Goal: Complete application form: Complete application form

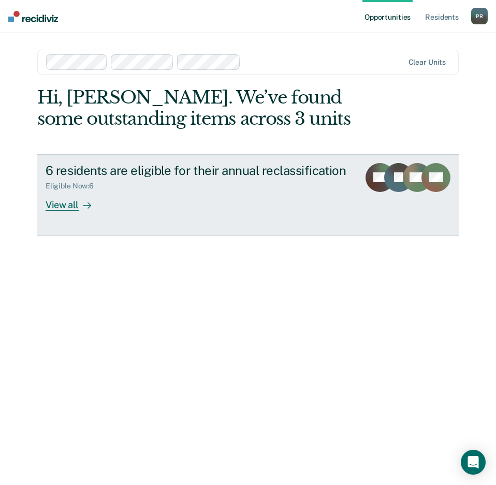
click at [67, 206] on div "View all" at bounding box center [75, 201] width 58 height 20
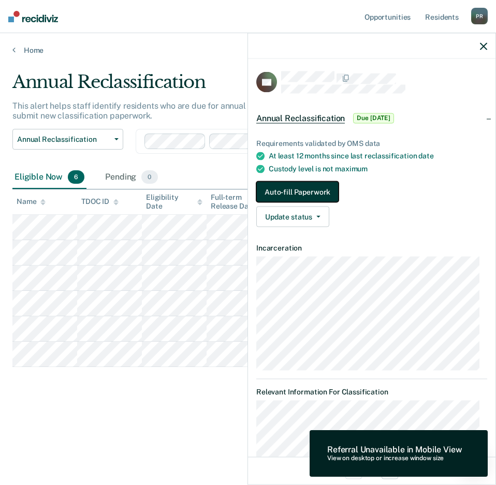
click at [302, 191] on button "Auto-fill Paperwork" at bounding box center [297, 192] width 82 height 21
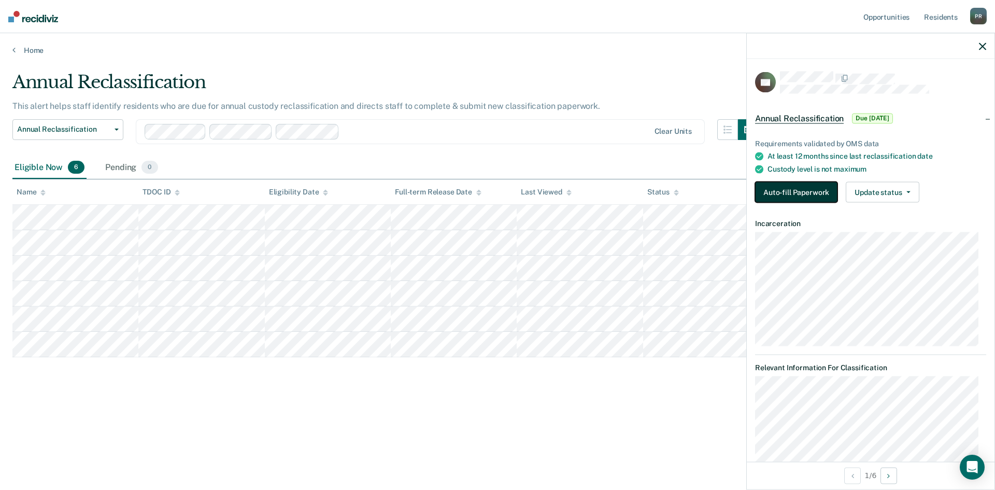
click at [496, 190] on button "Auto-fill Paperwork" at bounding box center [796, 192] width 82 height 21
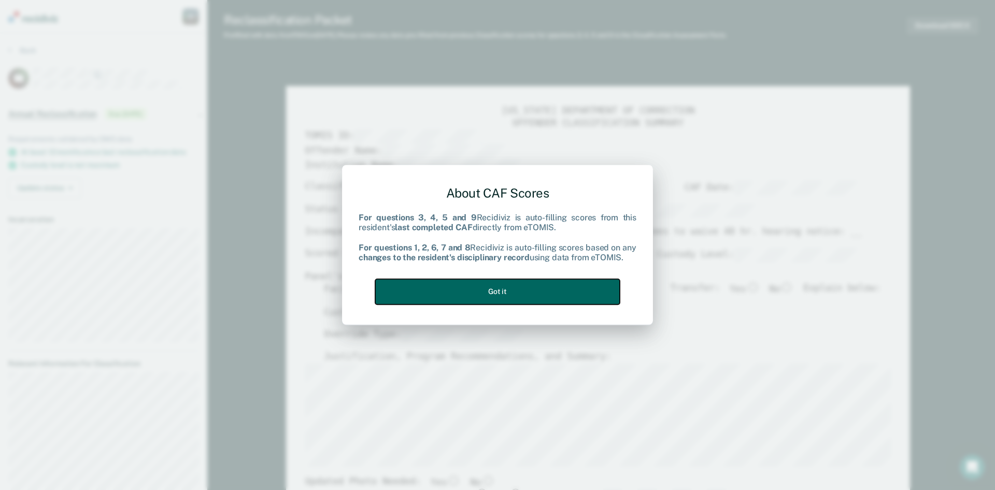
click at [496, 294] on button "Got it" at bounding box center [497, 291] width 245 height 25
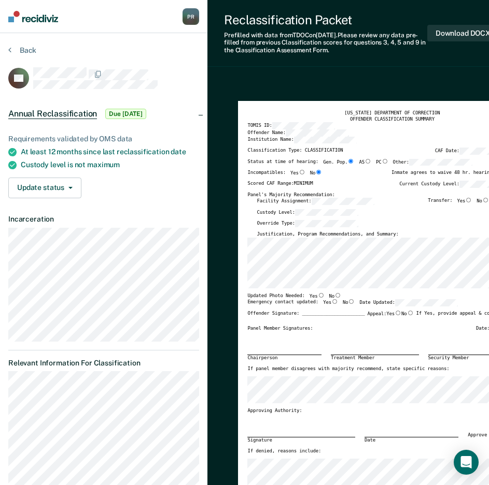
type textarea "x"
